Goal: Information Seeking & Learning: Learn about a topic

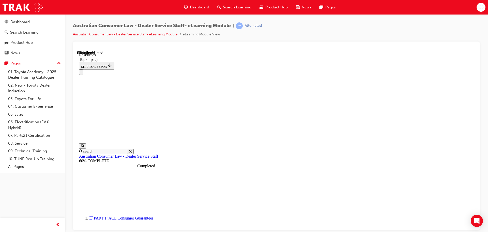
scroll to position [246, 0]
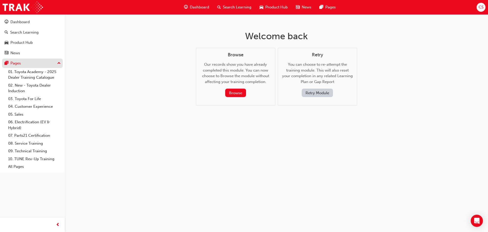
click at [18, 60] on button "Pages" at bounding box center [32, 62] width 61 height 9
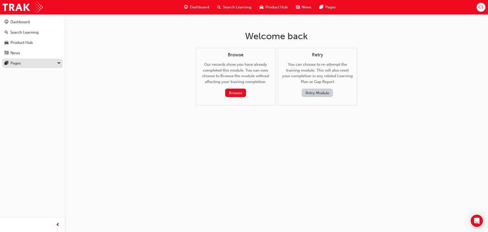
click at [18, 60] on button "Pages" at bounding box center [32, 62] width 61 height 9
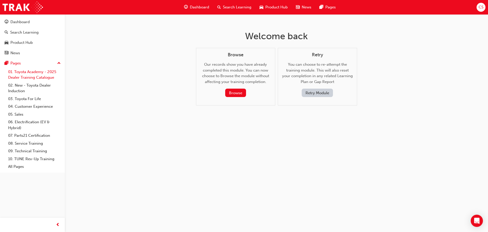
click at [20, 70] on link "01. Toyota Academy - 2025 Dealer Training Catalogue" at bounding box center [34, 74] width 57 height 13
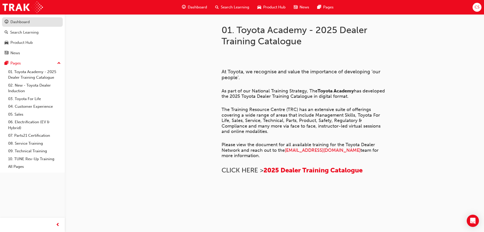
click at [12, 23] on div "Dashboard" at bounding box center [19, 22] width 19 height 6
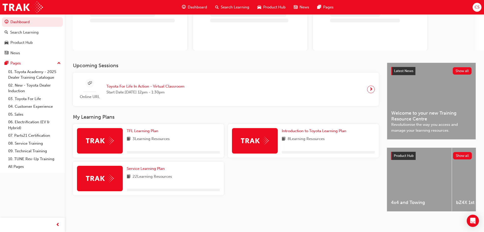
scroll to position [51, 0]
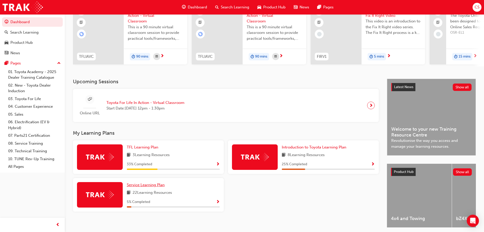
click at [152, 186] on span "Service Learning Plan" at bounding box center [146, 184] width 38 height 5
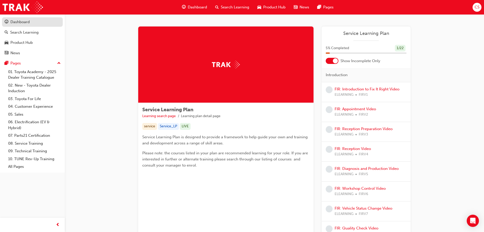
click at [29, 22] on div "Dashboard" at bounding box center [19, 22] width 19 height 6
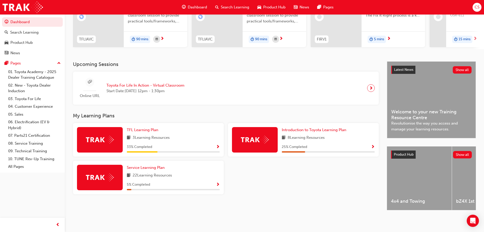
scroll to position [72, 0]
click at [108, 169] on div at bounding box center [100, 176] width 46 height 25
click at [132, 167] on span "Service Learning Plan" at bounding box center [146, 167] width 38 height 5
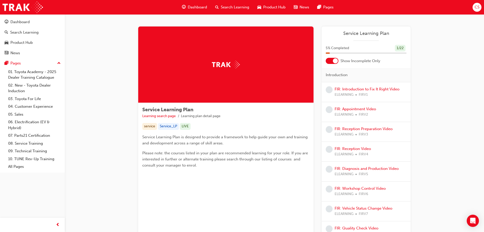
click at [335, 58] on div at bounding box center [335, 60] width 5 height 5
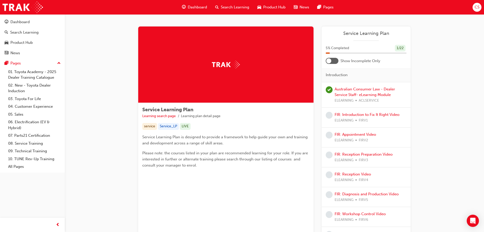
click at [335, 58] on div at bounding box center [332, 61] width 13 height 6
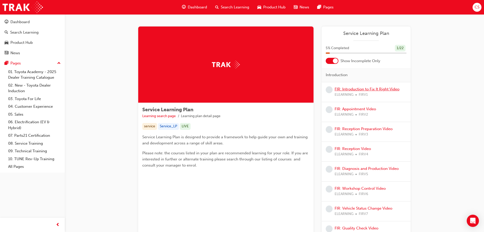
click at [345, 88] on link "FIR: Introduction to Fix It Right Video" at bounding box center [367, 89] width 65 height 5
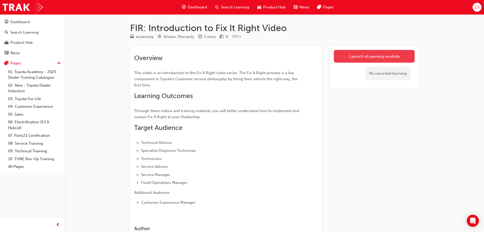
click at [342, 58] on link "Launch eLearning module" at bounding box center [374, 56] width 81 height 13
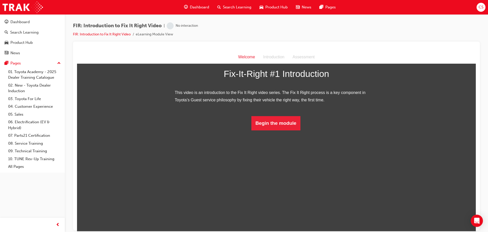
scroll to position [19, 0]
click at [273, 130] on button "Begin the module" at bounding box center [275, 122] width 49 height 14
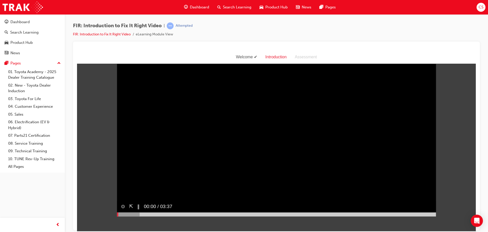
scroll to position [0, 0]
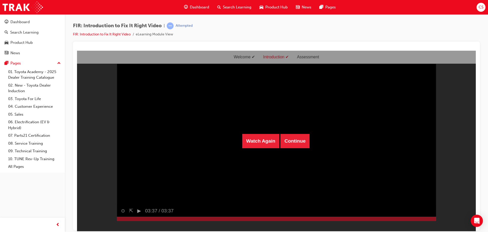
click at [424, 32] on div "FIR: Introduction to Fix It Right Video | Attempted FIR: Introduction to Fix It…" at bounding box center [276, 31] width 407 height 19
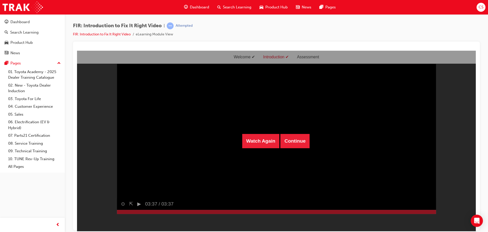
scroll to position [12, 0]
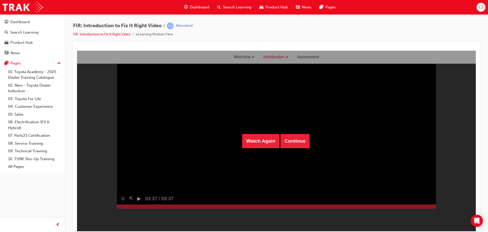
click at [426, 33] on div "FIR: Introduction to Fix It Right Video | Attempted FIR: Introduction to Fix It…" at bounding box center [276, 31] width 407 height 19
click at [288, 144] on button "Continue" at bounding box center [294, 140] width 29 height 14
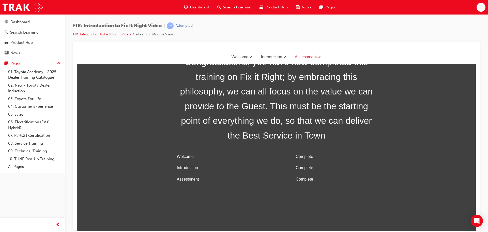
scroll to position [16, 0]
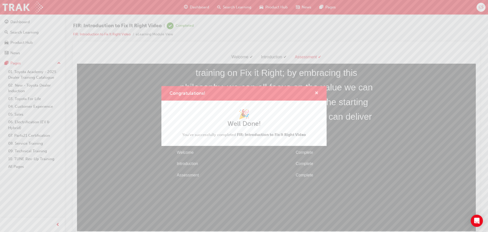
click at [316, 92] on span "cross-icon" at bounding box center [317, 93] width 4 height 5
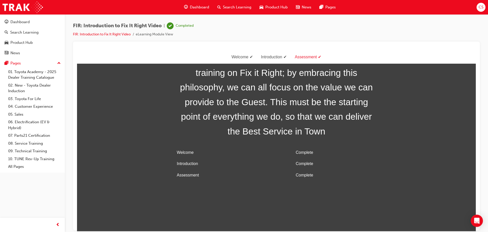
click at [188, 177] on td "Assessment" at bounding box center [226, 174] width 103 height 11
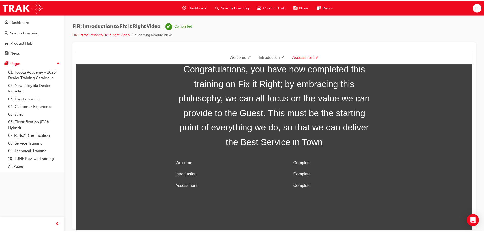
scroll to position [0, 0]
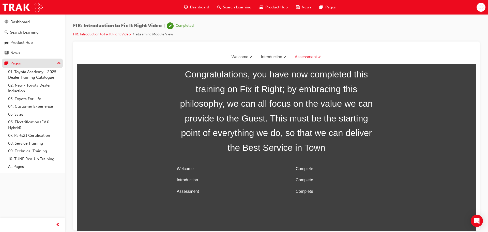
click at [20, 61] on div "Pages" at bounding box center [15, 63] width 10 height 6
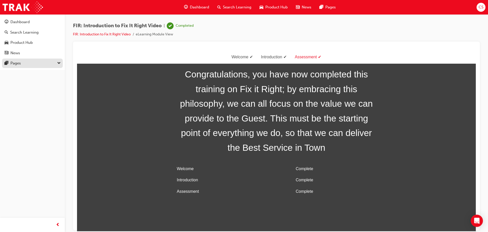
click at [20, 61] on div "Pages" at bounding box center [15, 63] width 10 height 6
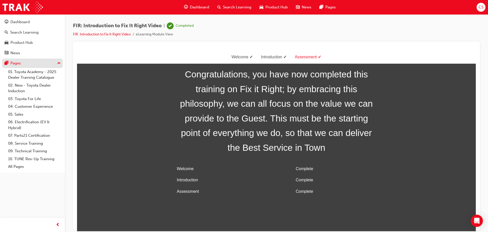
click at [17, 65] on div "Pages" at bounding box center [15, 63] width 10 height 6
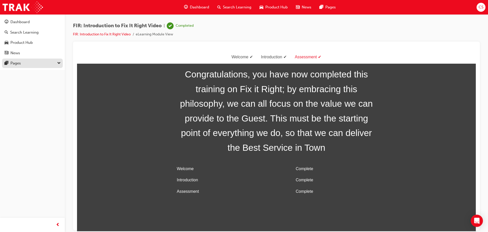
click at [17, 65] on div "Pages" at bounding box center [15, 63] width 10 height 6
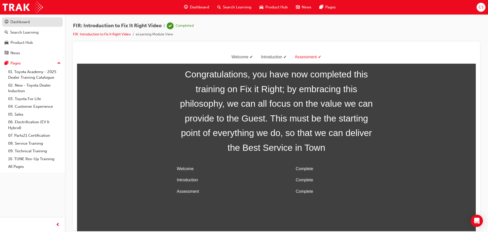
click at [14, 25] on link "Dashboard" at bounding box center [32, 21] width 61 height 9
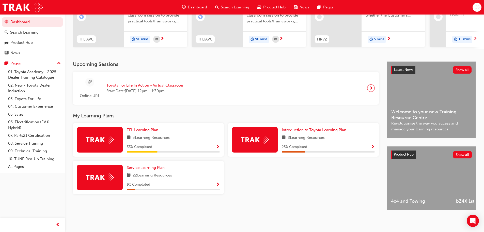
scroll to position [72, 0]
click at [158, 165] on span "Service Learning Plan" at bounding box center [146, 167] width 38 height 5
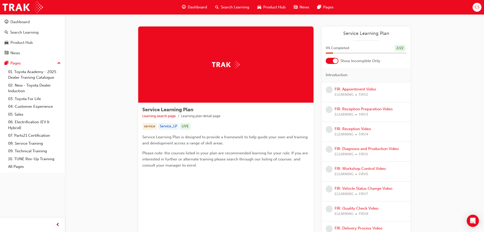
click at [336, 60] on div at bounding box center [335, 60] width 5 height 5
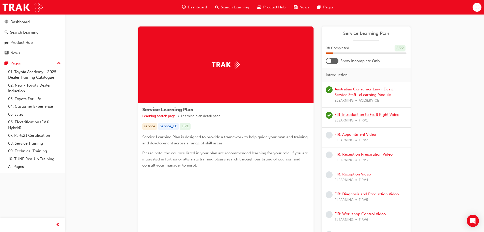
click at [345, 114] on link "FIR: Introduction to Fix It Right Video" at bounding box center [367, 114] width 65 height 5
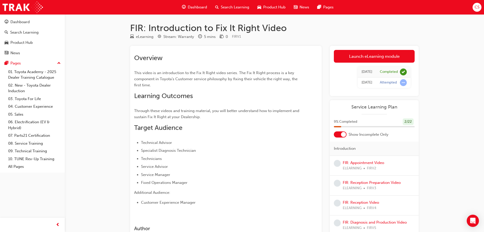
click at [342, 132] on div at bounding box center [343, 134] width 5 height 5
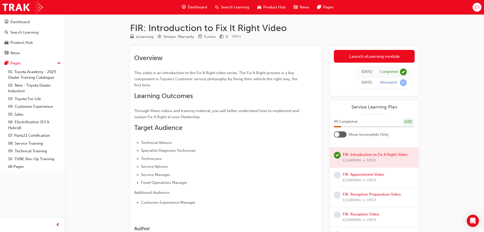
scroll to position [25, 0]
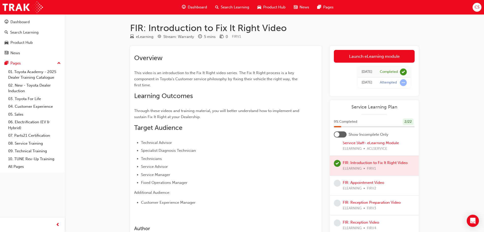
click at [355, 161] on div at bounding box center [374, 166] width 89 height 20
click at [358, 162] on div at bounding box center [374, 166] width 89 height 20
click at [368, 163] on div at bounding box center [374, 166] width 89 height 20
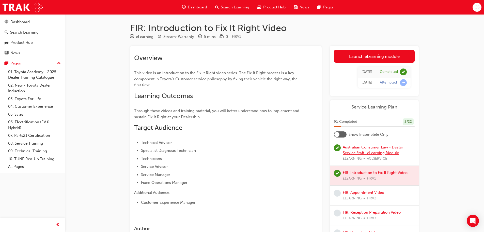
scroll to position [0, 0]
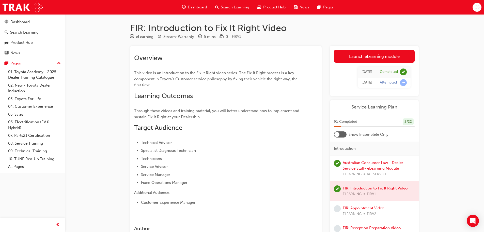
click at [374, 188] on div at bounding box center [374, 191] width 89 height 20
click at [340, 189] on span "learningRecordVerb_COMPLETE-icon" at bounding box center [337, 188] width 7 height 7
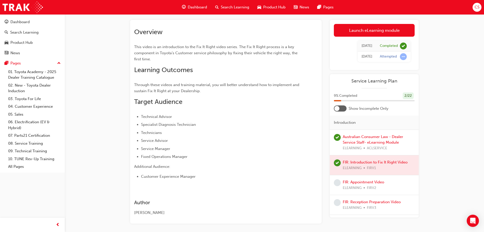
scroll to position [47, 0]
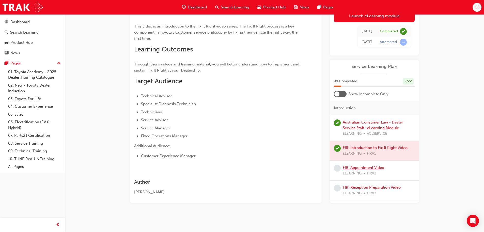
click at [359, 169] on link "FIR: Appointment Video" at bounding box center [363, 167] width 41 height 5
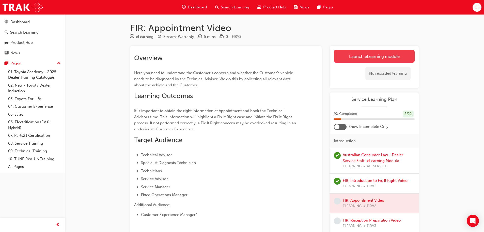
click at [382, 55] on link "Launch eLearning module" at bounding box center [374, 56] width 81 height 13
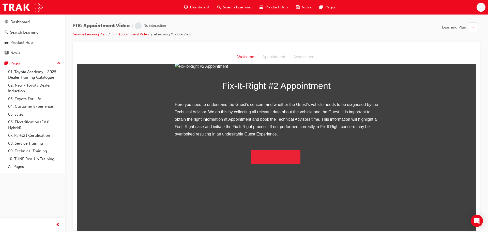
scroll to position [41, 0]
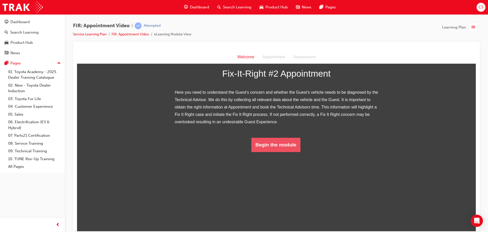
click at [271, 152] on button "Begin the module" at bounding box center [275, 144] width 49 height 14
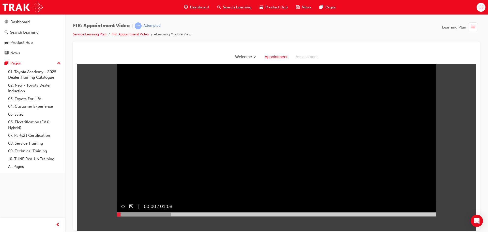
scroll to position [0, 0]
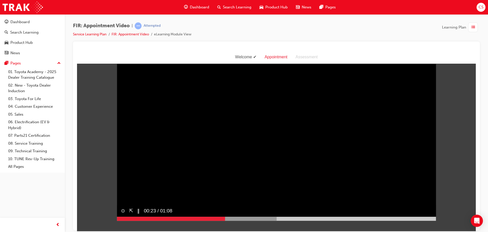
click at [137, 214] on button "‖" at bounding box center [138, 210] width 3 height 7
click at [131, 214] on button "⇱" at bounding box center [131, 210] width 4 height 7
click at [129, 214] on button "⇱" at bounding box center [131, 210] width 4 height 7
click at [121, 214] on button "⊙" at bounding box center [123, 210] width 4 height 7
click at [121, 214] on button "⊗" at bounding box center [123, 210] width 4 height 7
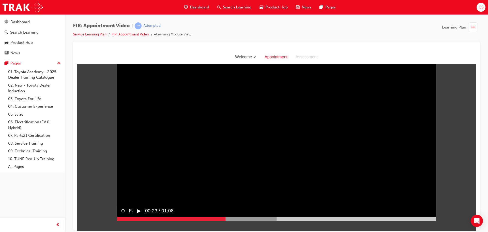
click at [330, 145] on video "Sorry, your browser does not support embedded videos. Download Instead" at bounding box center [276, 141] width 319 height 160
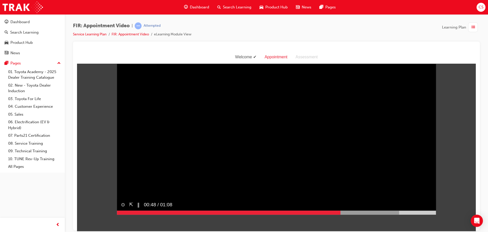
scroll to position [12, 0]
